Goal: Task Accomplishment & Management: Manage account settings

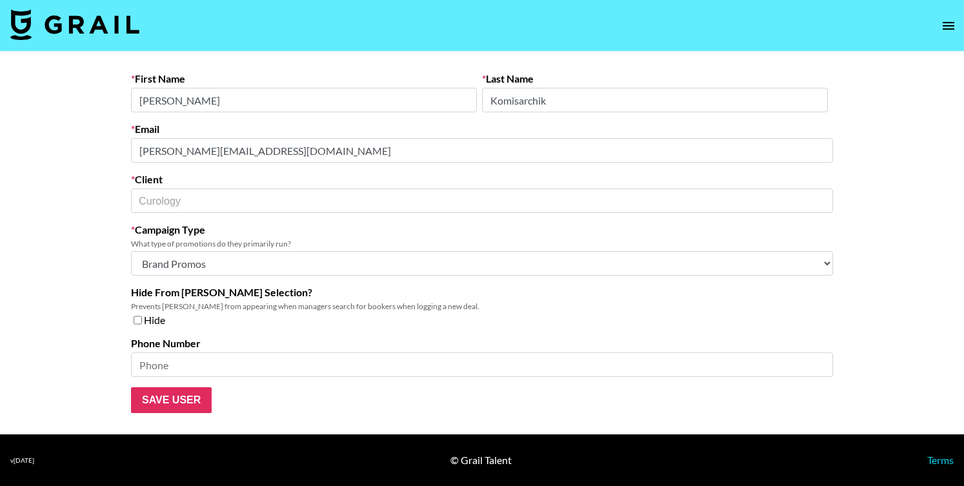
select select "Brand"
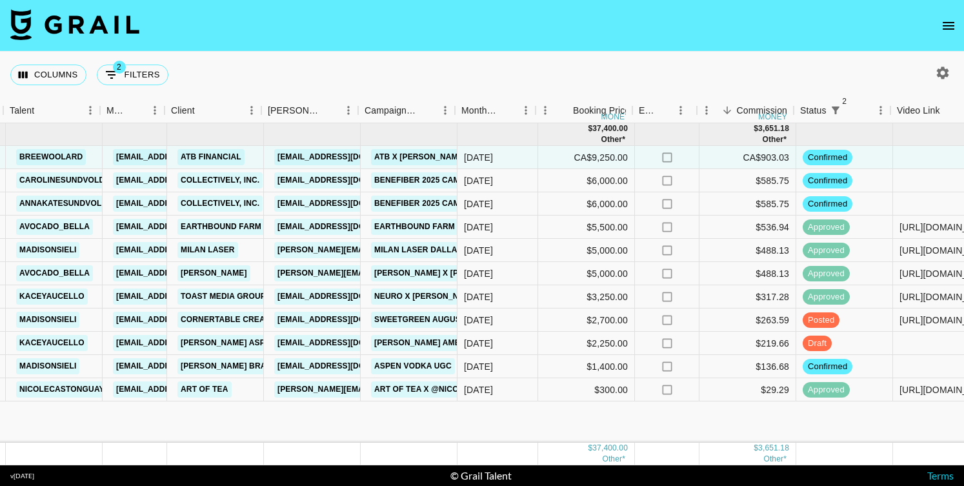
scroll to position [0, 256]
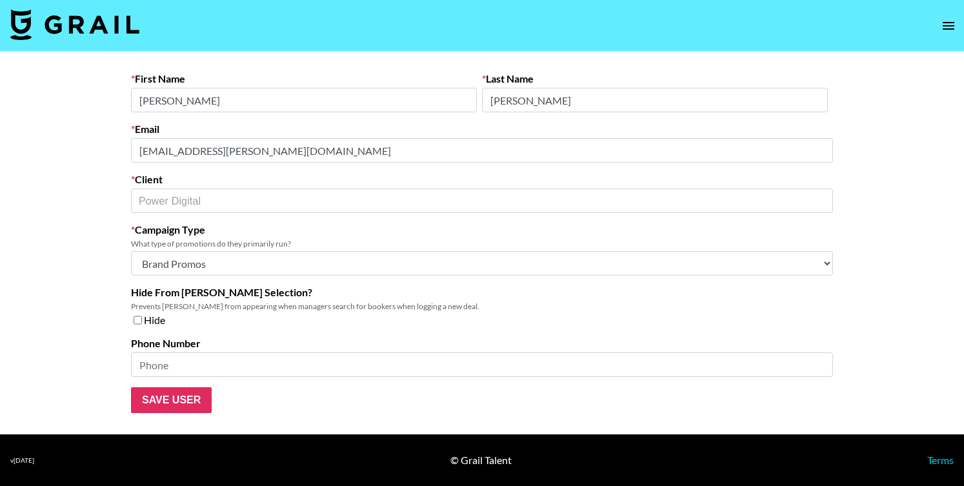
select select "Brand"
